Goal: Transaction & Acquisition: Purchase product/service

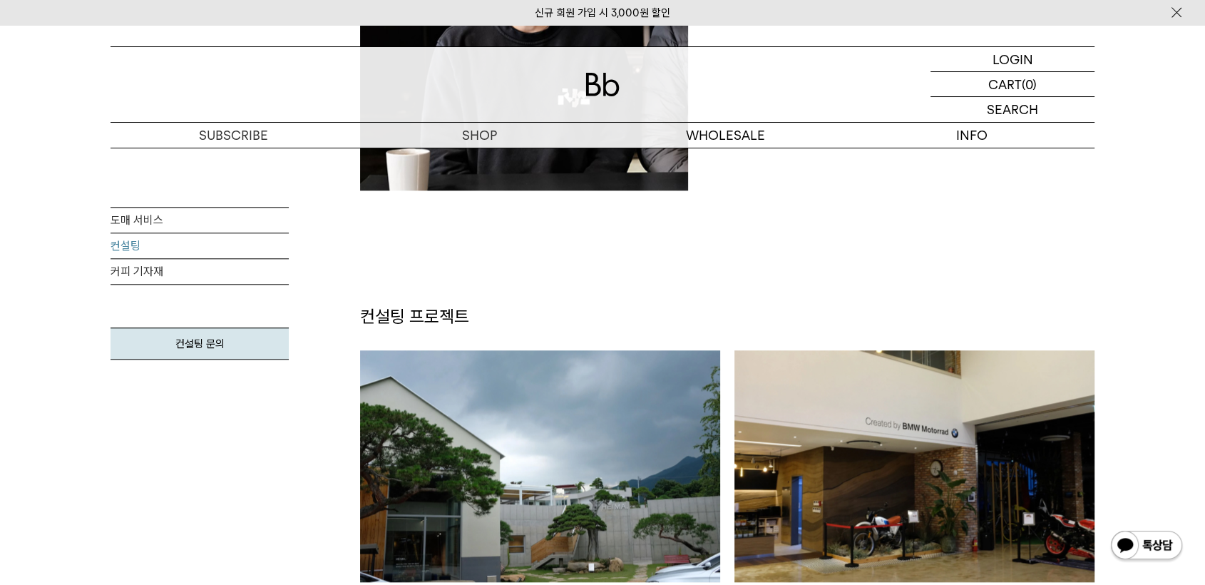
scroll to position [1029, 0]
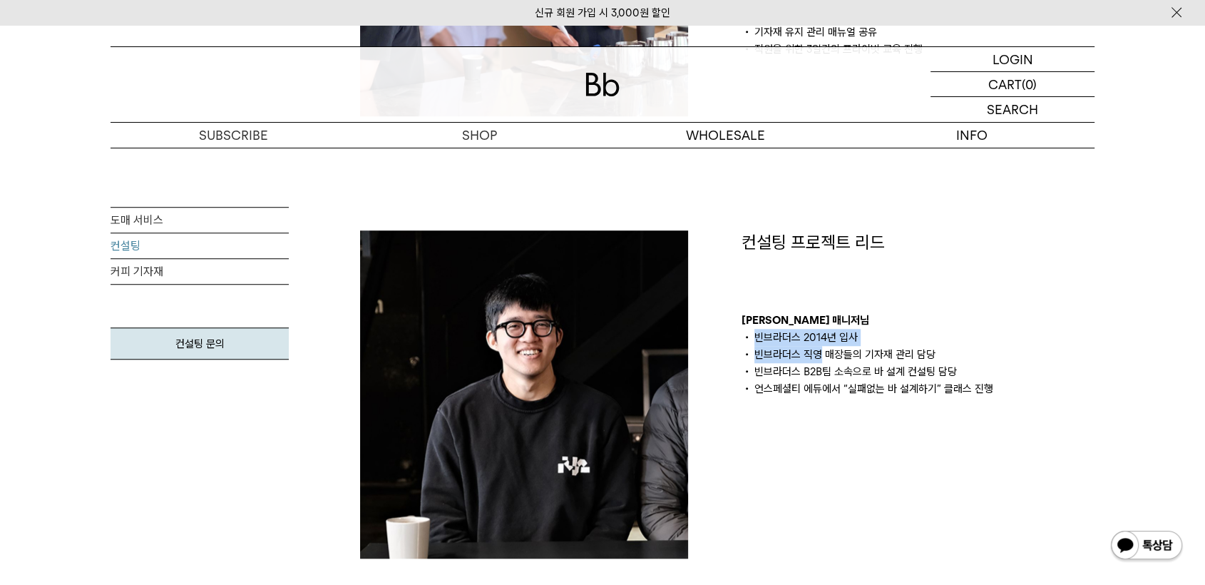
drag, startPoint x: 750, startPoint y: 334, endPoint x: 970, endPoint y: 396, distance: 228.4
click at [970, 396] on div "컨설팅 프로젝트 리드 김의성 매니저님 빈브라더스 2014년 입사 빈브라더스 직영 매장들의 기자재 관리 담당 빈브라더스 B2B팀 소속으로 바 설…" at bounding box center [917, 394] width 381 height 328
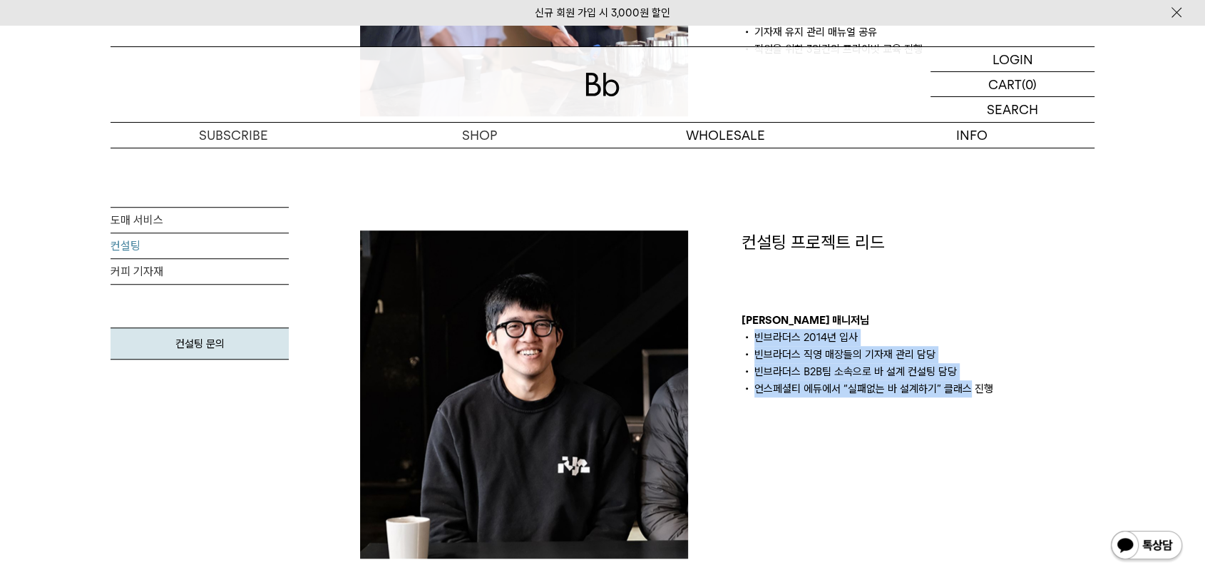
click at [970, 396] on div "컨설팅 프로젝트 리드 김의성 매니저님 빈브라더스 2014년 입사 빈브라더스 직영 매장들의 기자재 관리 담당 빈브라더스 B2B팀 소속으로 바 설…" at bounding box center [917, 394] width 381 height 328
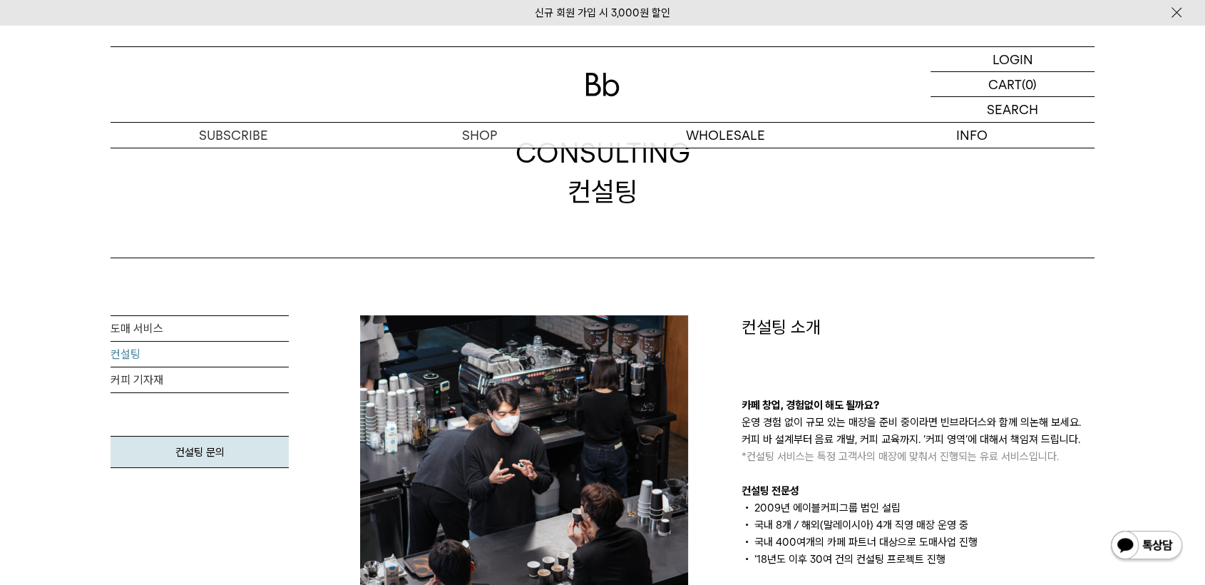
scroll to position [0, 0]
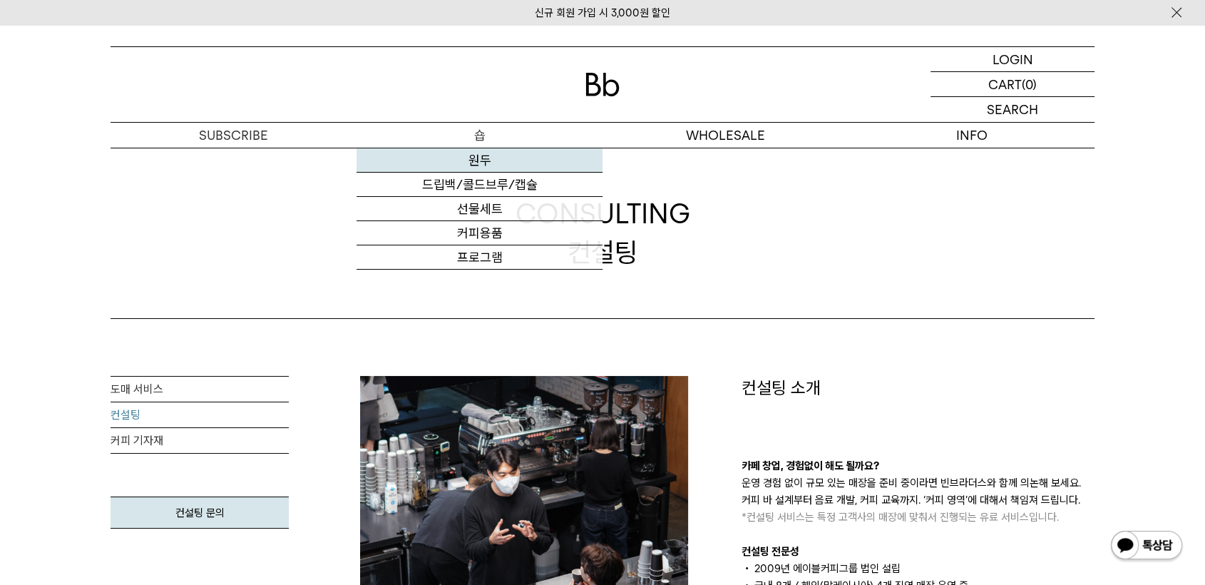
click at [488, 158] on link "원두" at bounding box center [479, 160] width 246 height 24
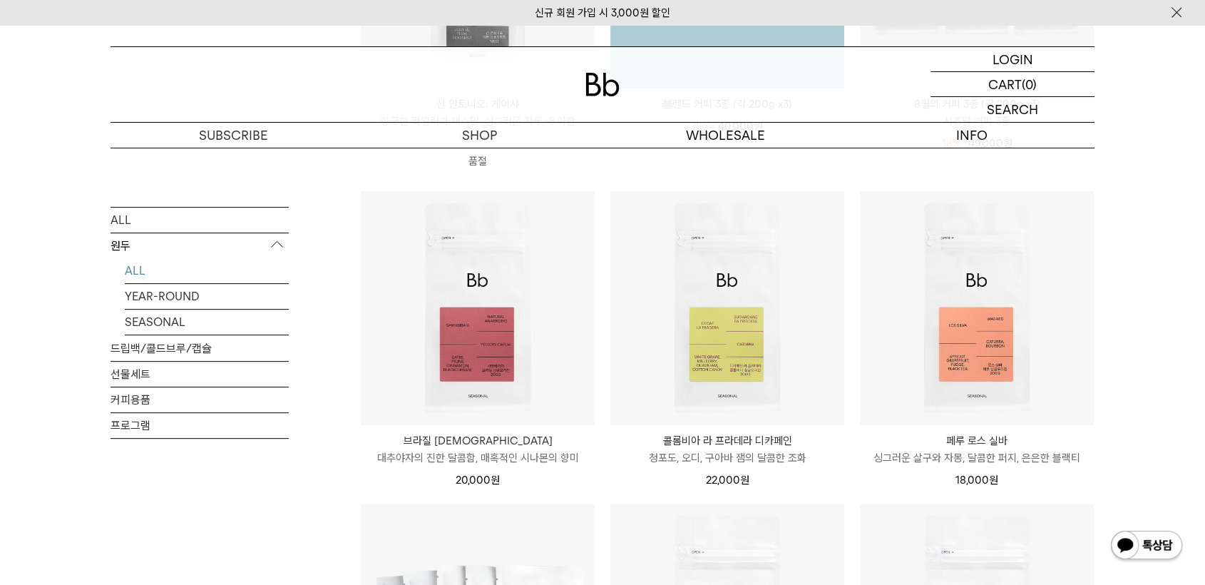
scroll to position [554, 0]
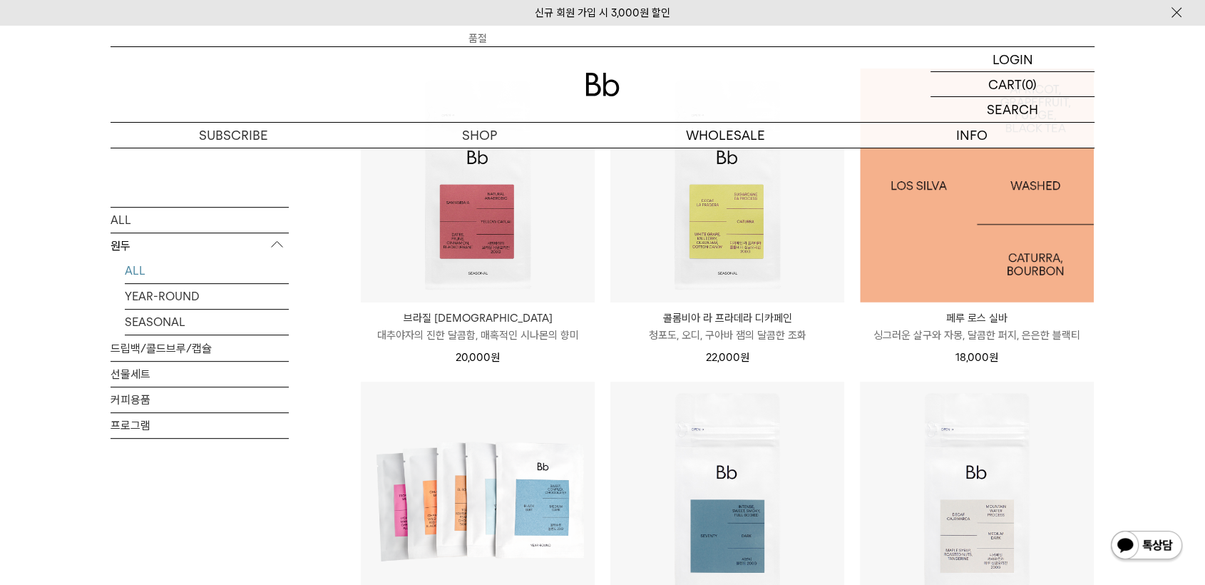
click at [990, 289] on img at bounding box center [977, 185] width 234 height 234
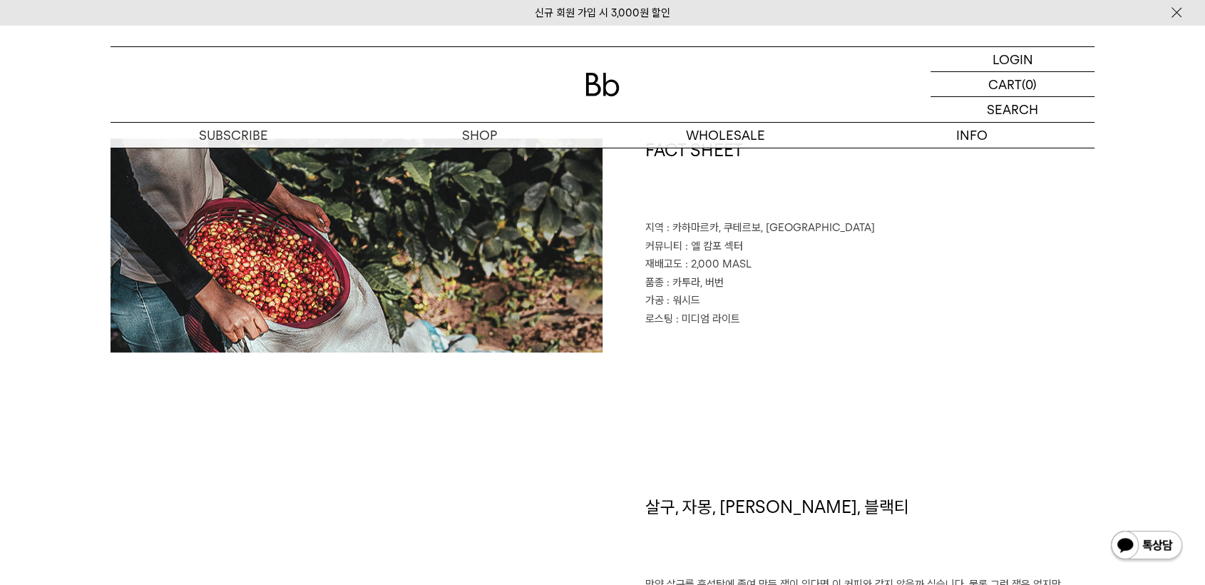
scroll to position [475, 0]
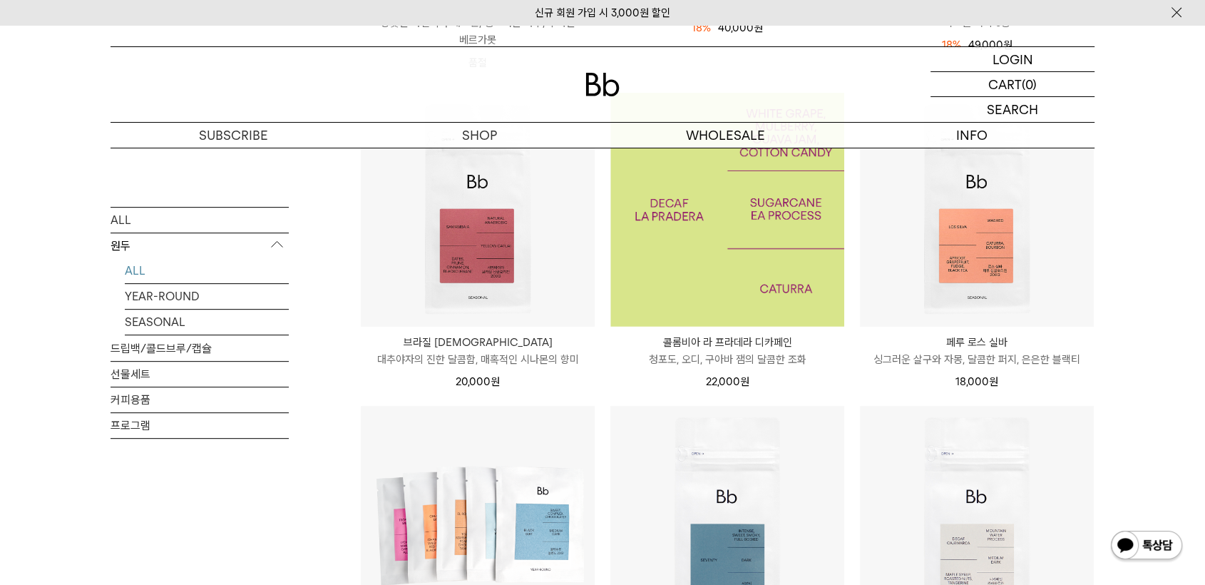
click at [783, 294] on img at bounding box center [727, 210] width 234 height 234
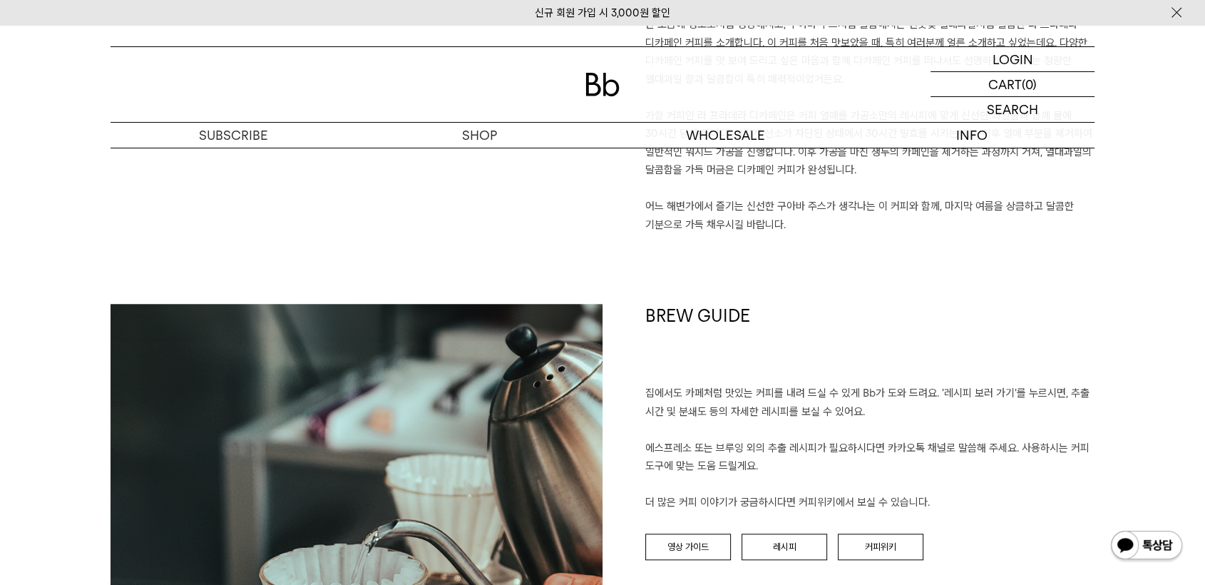
scroll to position [950, 0]
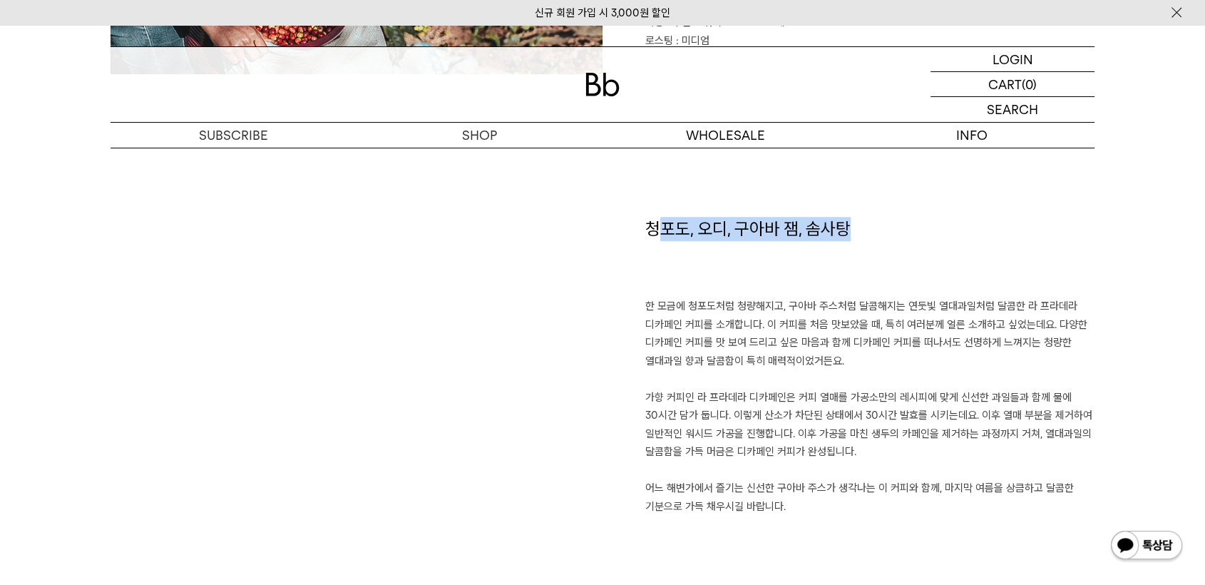
drag, startPoint x: 656, startPoint y: 219, endPoint x: 927, endPoint y: 247, distance: 272.4
click at [908, 245] on h1 "청포도, 오디, 구아바 잼, 솜사탕" at bounding box center [869, 257] width 449 height 81
click at [927, 247] on h1 "청포도, 오디, 구아바 잼, 솜사탕" at bounding box center [869, 257] width 449 height 81
drag, startPoint x: 769, startPoint y: 343, endPoint x: 890, endPoint y: 378, distance: 125.4
click at [888, 376] on div "청포도, 오디, 구아바 잼, 솜사탕 한 모금에 청포도처럼 청량해지고, 구아바 주스처럼 달콤해지는 연둣빛 열대과일처럼 달콤한 라 프라데라 디카페…" at bounding box center [848, 401] width 492 height 369
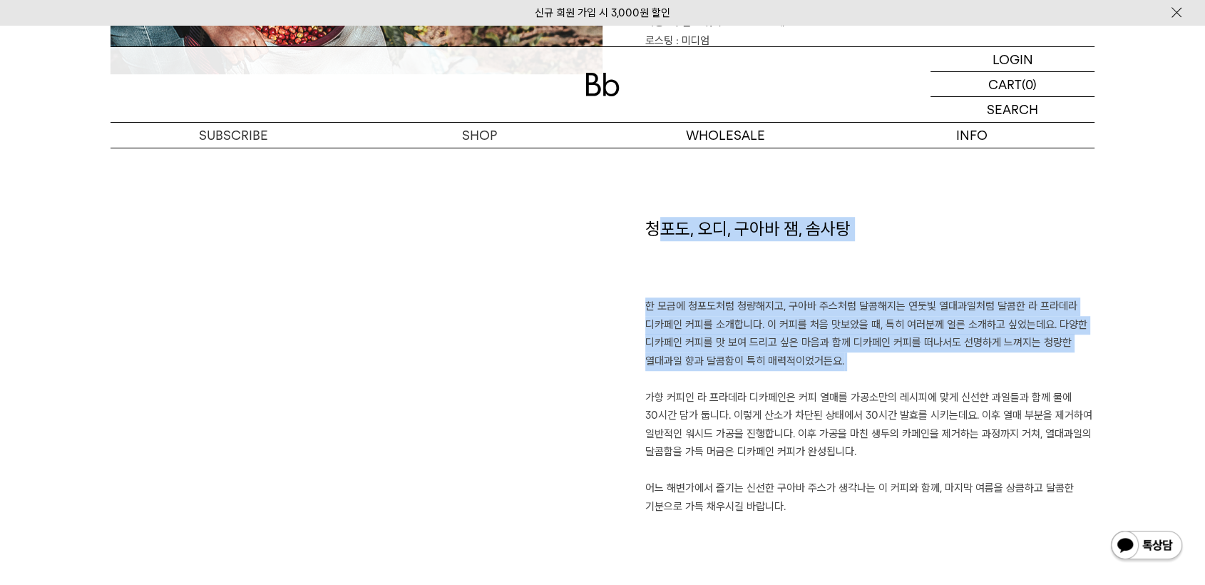
click at [890, 378] on p "한 모금에 청포도처럼 청량해지고, 구아바 주스처럼 달콤해지는 연둣빛 열대과일처럼 달콤한 라 프라데라 디카페인 커피를 소개합니다. 이 커피를 처…" at bounding box center [869, 406] width 449 height 218
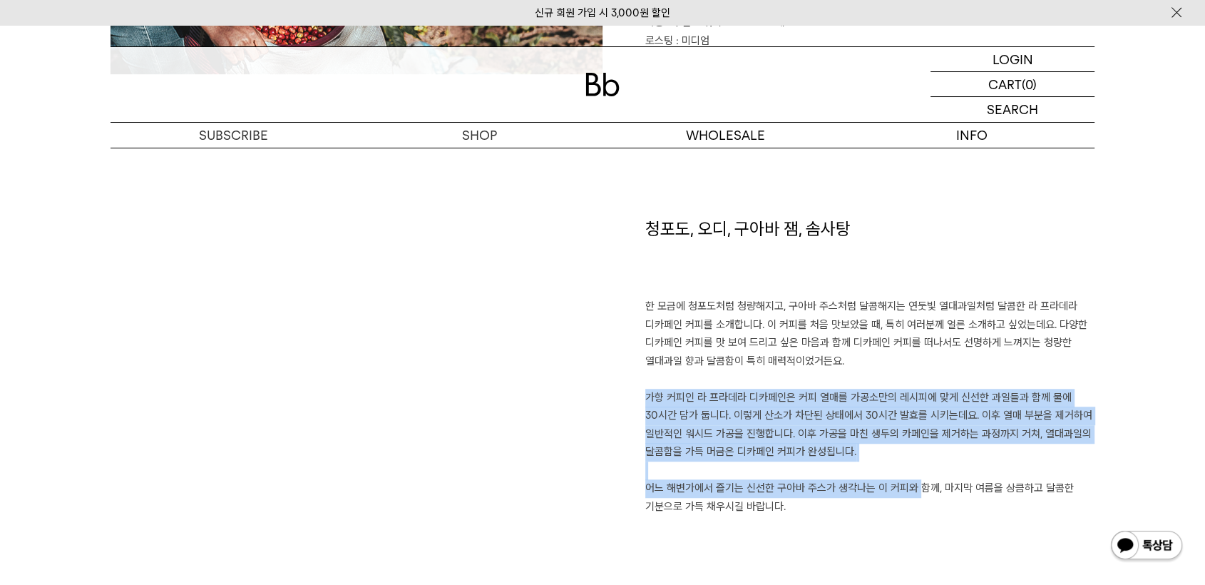
drag, startPoint x: 816, startPoint y: 406, endPoint x: 756, endPoint y: 361, distance: 74.7
click at [759, 366] on p "한 모금에 청포도처럼 청량해지고, 구아바 주스처럼 달콤해지는 연둣빛 열대과일처럼 달콤한 라 프라데라 디카페인 커피를 소개합니다. 이 커피를 처…" at bounding box center [869, 406] width 449 height 218
click at [914, 443] on p "한 모금에 청포도처럼 청량해지고, 구아바 주스처럼 달콤해지는 연둣빛 열대과일처럼 달콤한 라 프라데라 디카페인 커피를 소개합니다. 이 커피를 처…" at bounding box center [869, 406] width 449 height 218
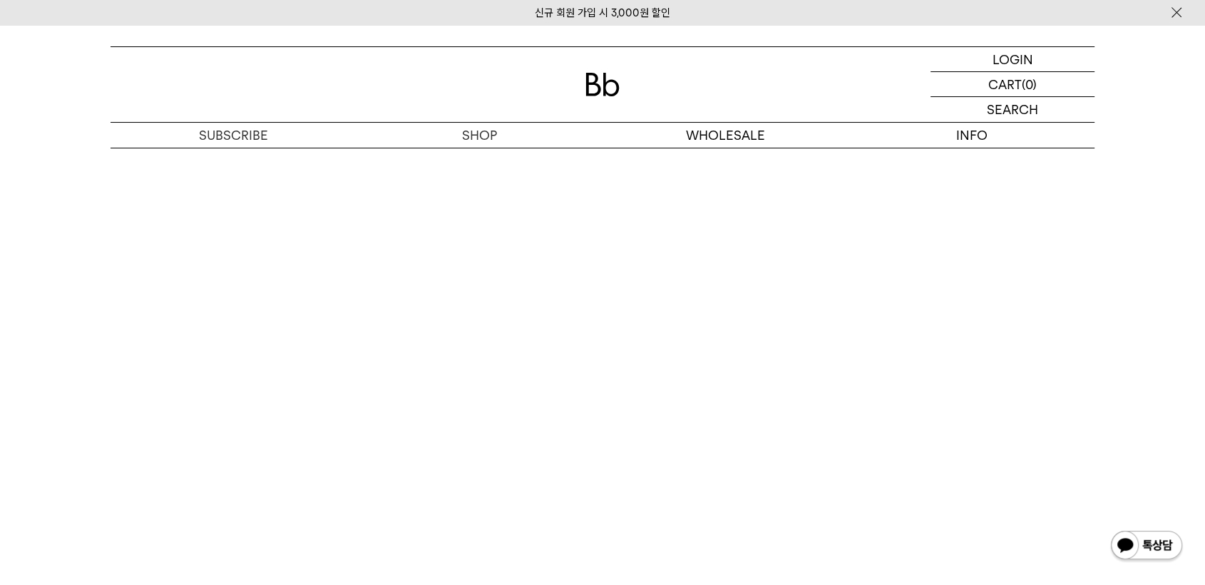
scroll to position [0, 0]
